Goal: Information Seeking & Learning: Learn about a topic

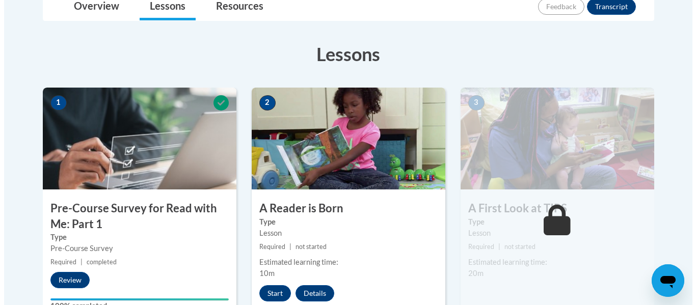
scroll to position [306, 0]
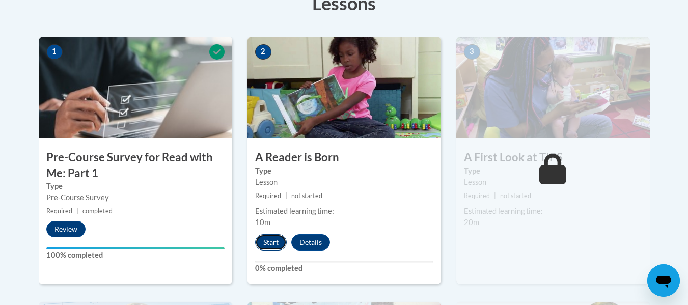
click at [261, 243] on button "Start" at bounding box center [271, 242] width 32 height 16
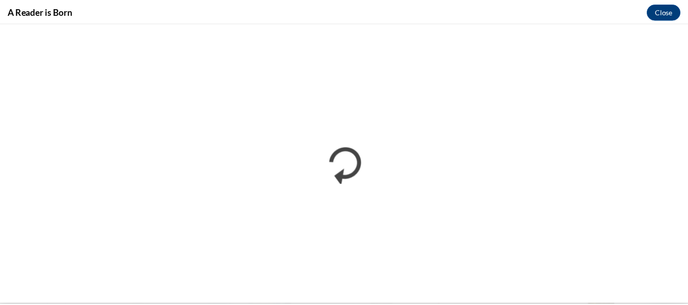
scroll to position [0, 0]
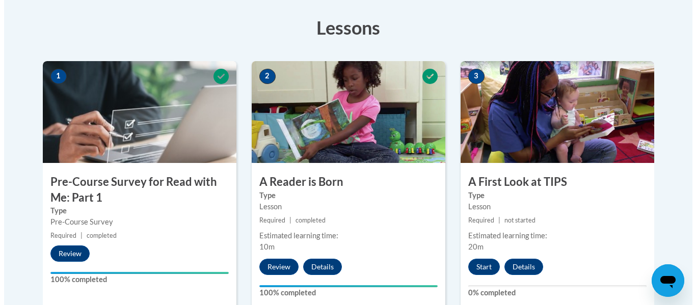
scroll to position [306, 0]
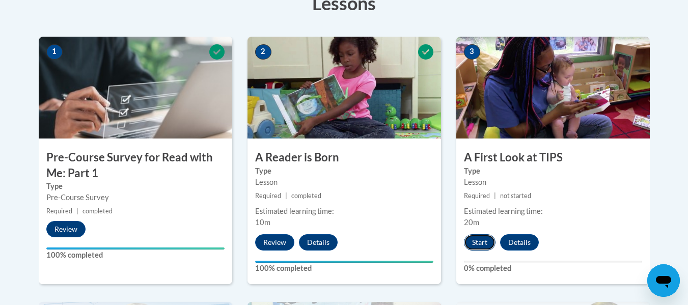
click at [477, 241] on button "Start" at bounding box center [480, 242] width 32 height 16
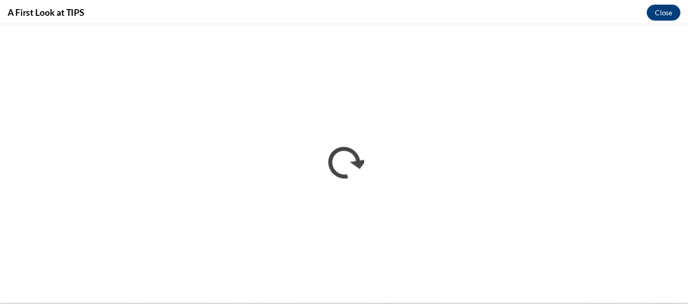
scroll to position [0, 0]
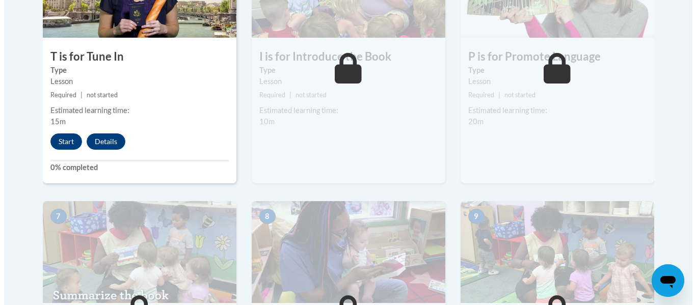
scroll to position [654, 0]
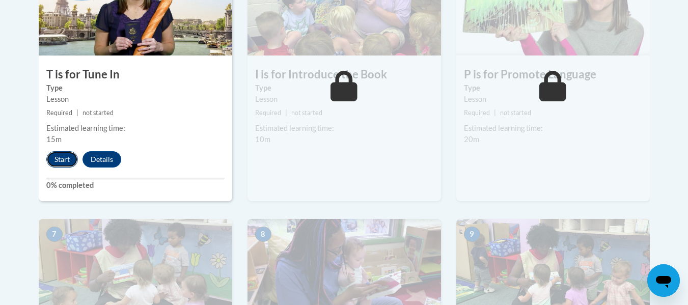
click at [65, 160] on button "Start" at bounding box center [62, 159] width 32 height 16
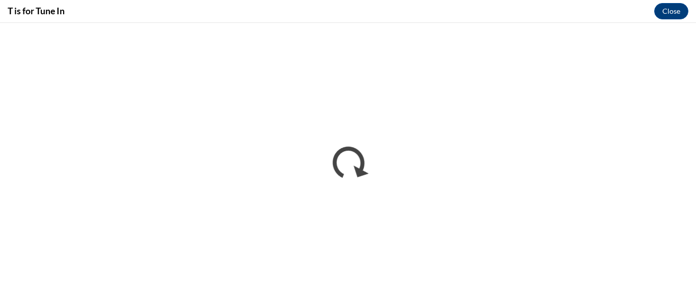
scroll to position [0, 0]
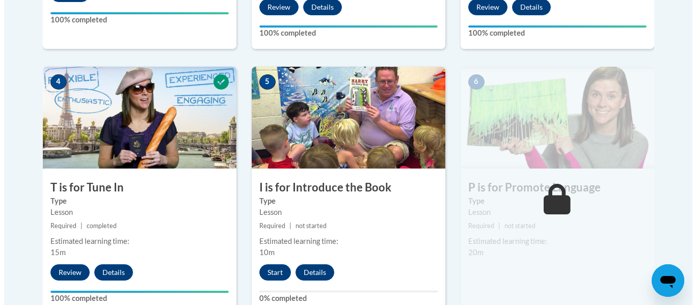
scroll to position [560, 0]
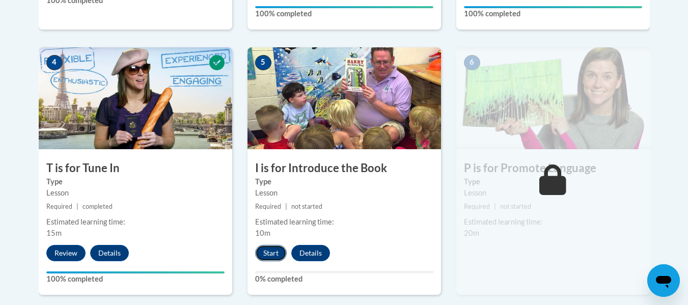
click at [276, 256] on button "Start" at bounding box center [271, 253] width 32 height 16
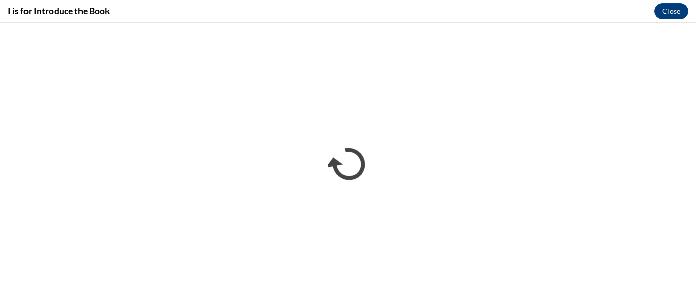
scroll to position [0, 0]
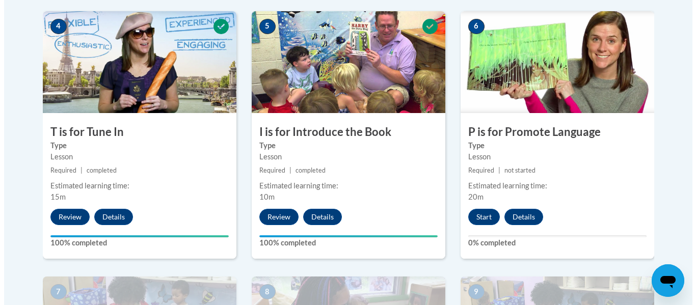
scroll to position [611, 0]
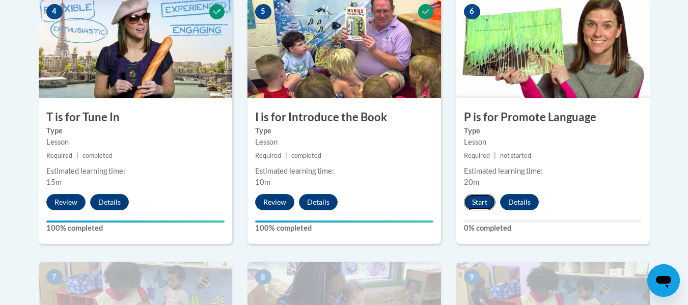
click at [485, 199] on button "Start" at bounding box center [480, 202] width 32 height 16
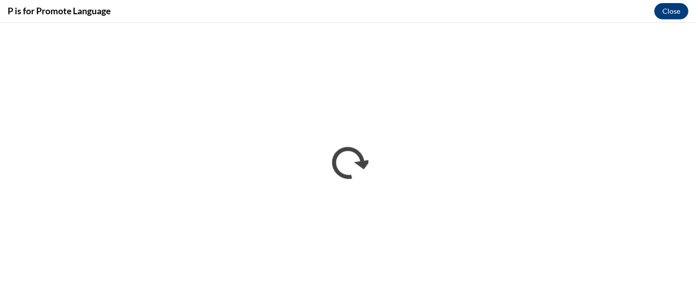
scroll to position [0, 0]
